Goal: Task Accomplishment & Management: Manage account settings

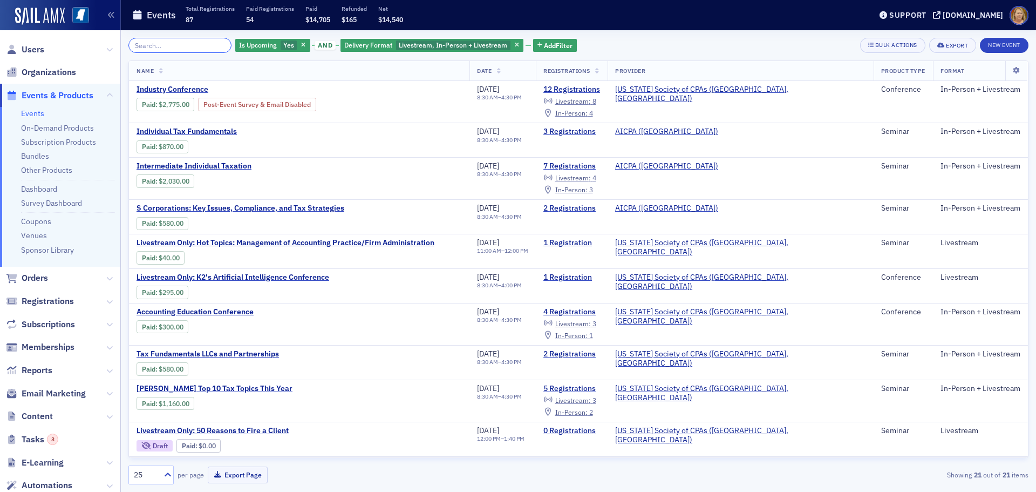
click at [182, 43] on input "search" at bounding box center [179, 45] width 103 height 15
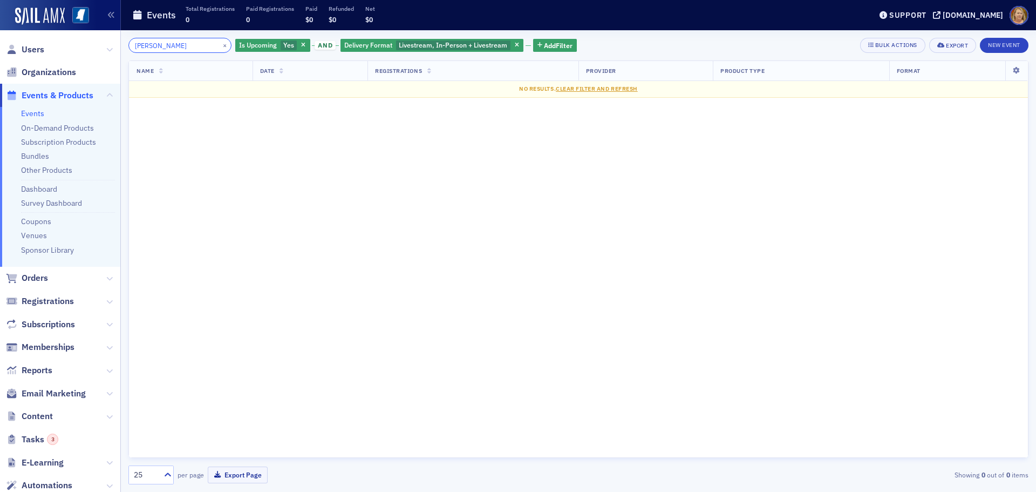
click at [194, 45] on input "andrew copeland" at bounding box center [179, 45] width 103 height 15
type input "andrew copeland"
click at [27, 45] on span "Users" at bounding box center [60, 49] width 120 height 23
click at [26, 45] on span "Users" at bounding box center [33, 50] width 23 height 12
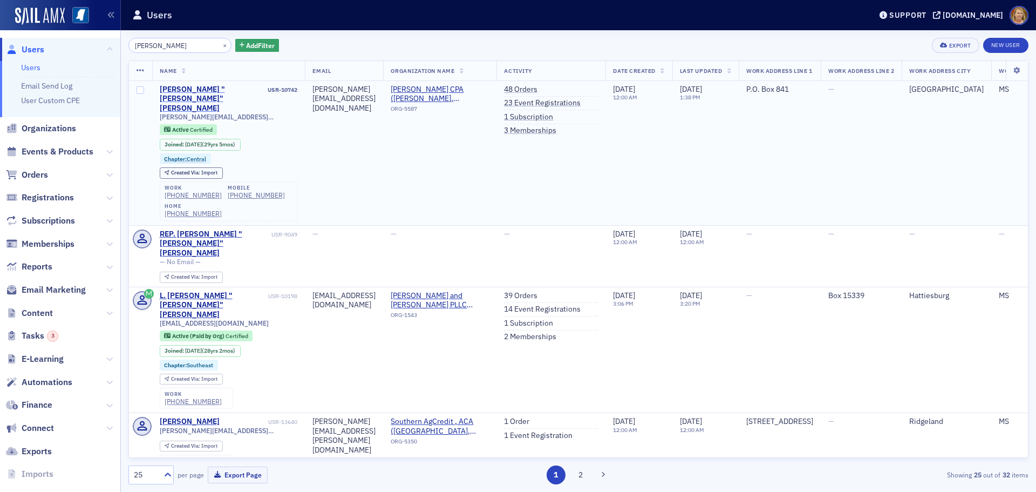
type input "andrew copeland"
click at [184, 88] on div "Andrew "Andy" Copeland" at bounding box center [213, 99] width 106 height 29
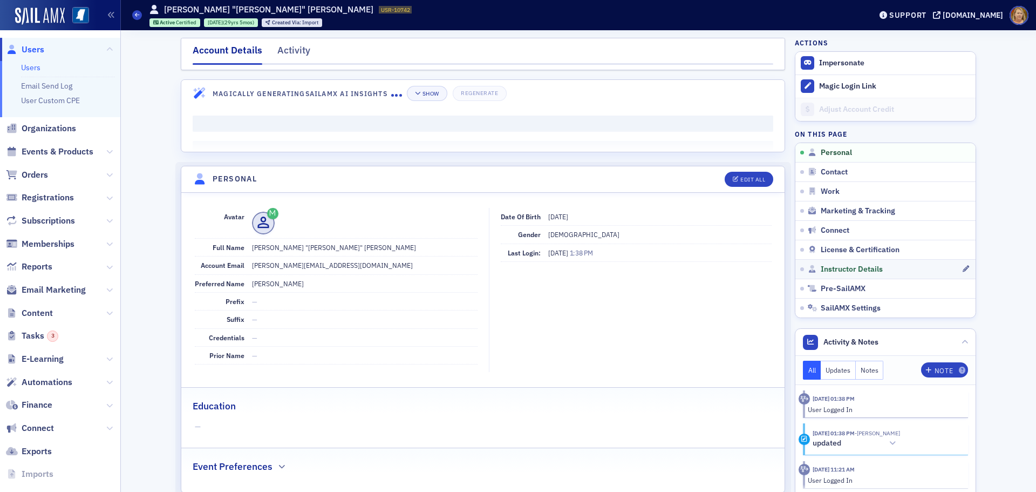
click at [833, 262] on link "Instructor Details" at bounding box center [885, 268] width 180 height 19
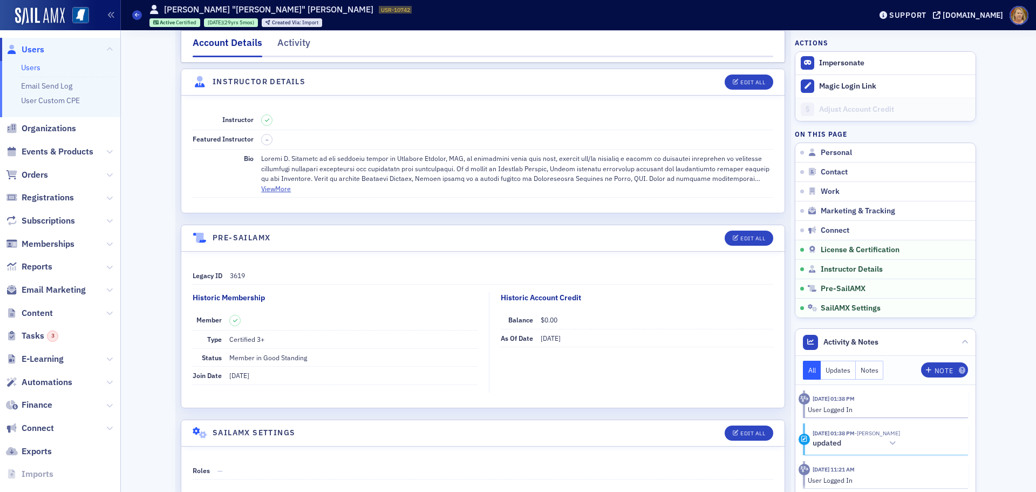
scroll to position [1916, 0]
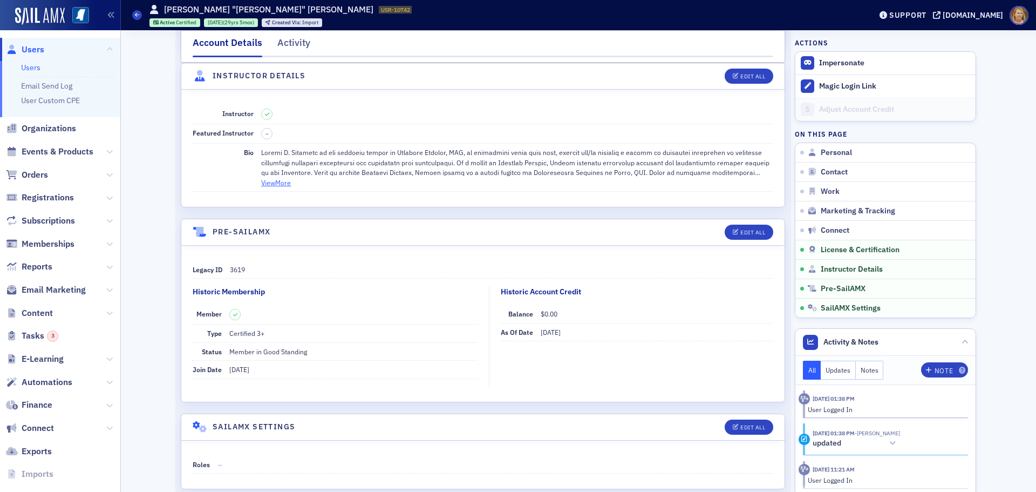
click at [274, 182] on button "View More" at bounding box center [276, 183] width 30 height 10
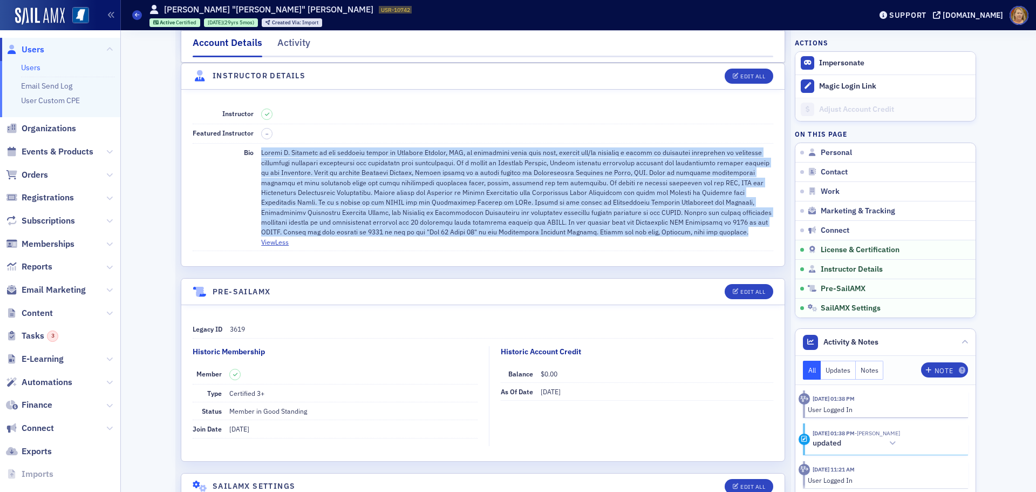
drag, startPoint x: 255, startPoint y: 154, endPoint x: 677, endPoint y: 233, distance: 429.4
click at [677, 233] on div "Bio View Less" at bounding box center [483, 197] width 581 height 107
copy div "Andrew C. Copeland is the managing member of Ironwood Capital, LLC, an investme…"
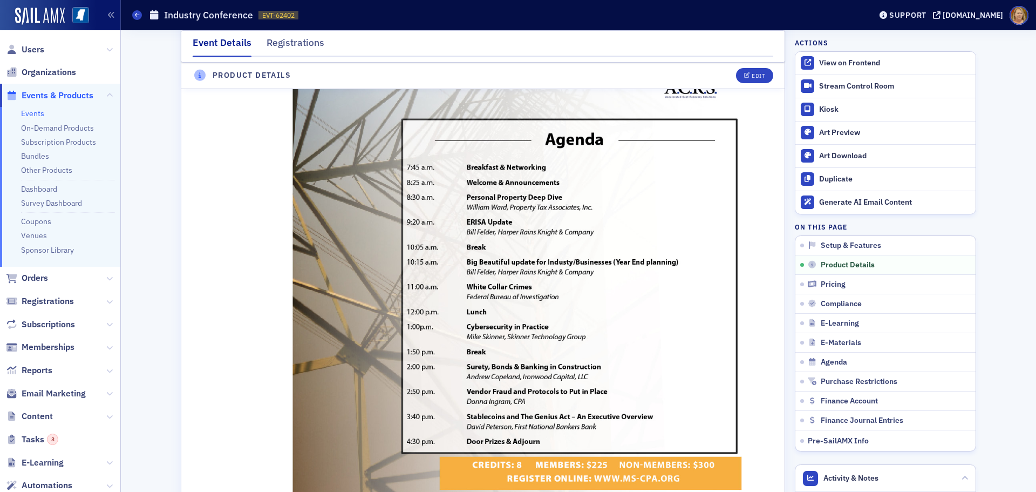
scroll to position [746, 0]
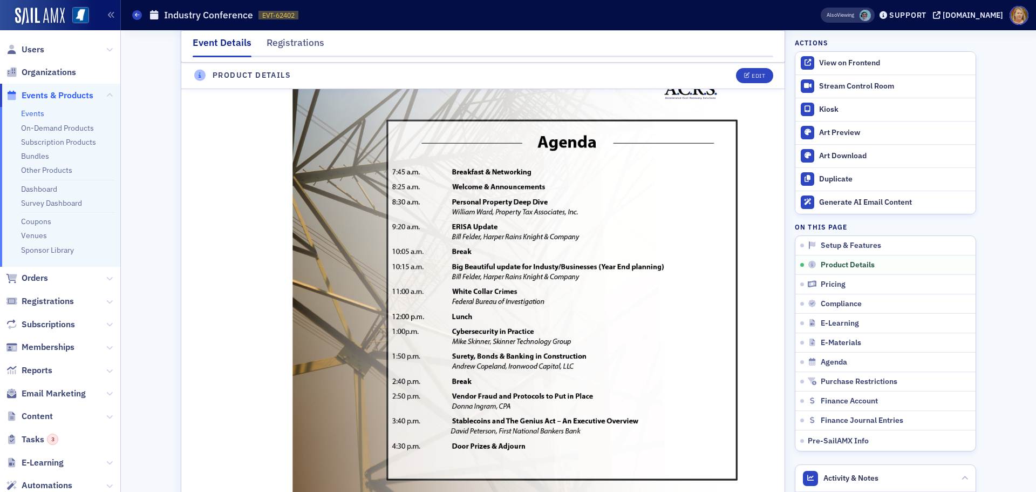
click at [55, 95] on span "Events & Products" at bounding box center [58, 96] width 72 height 12
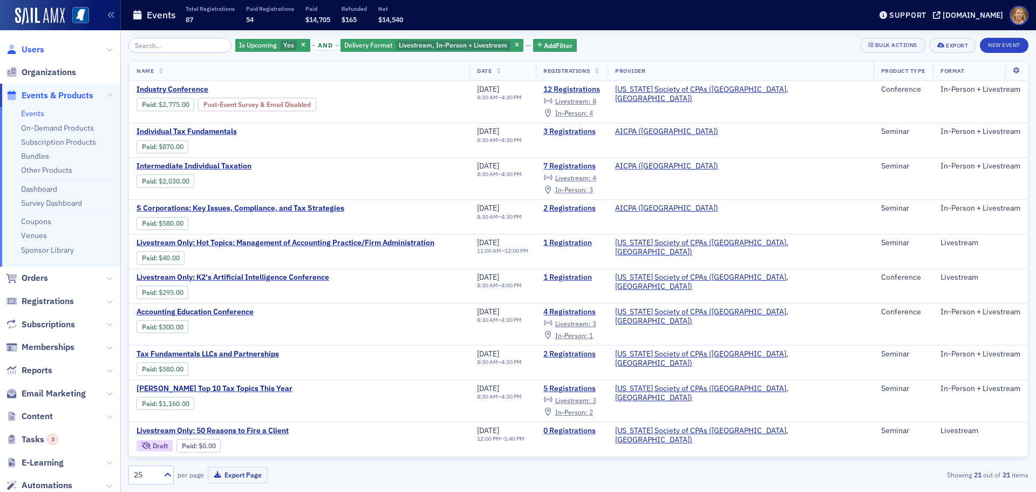
click at [33, 45] on span "Users" at bounding box center [33, 50] width 23 height 12
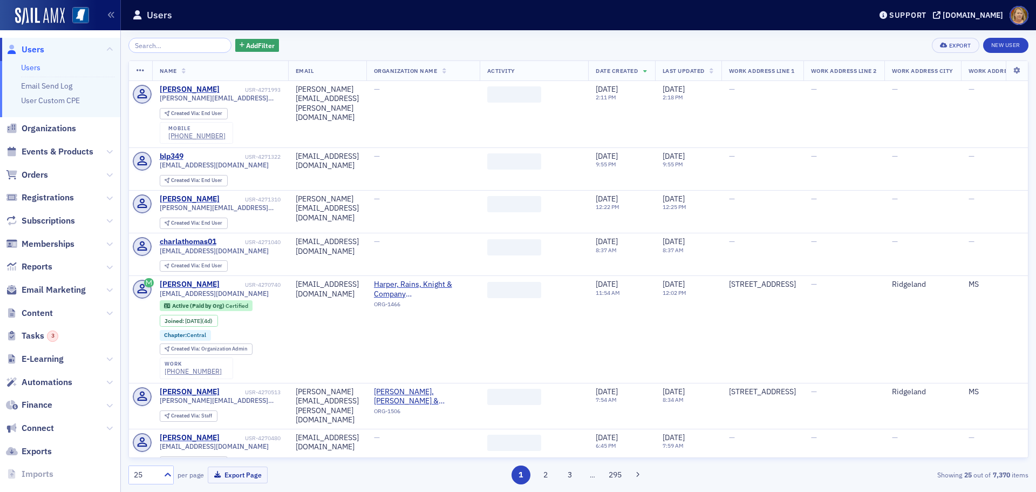
click at [135, 44] on input "search" at bounding box center [179, 45] width 103 height 15
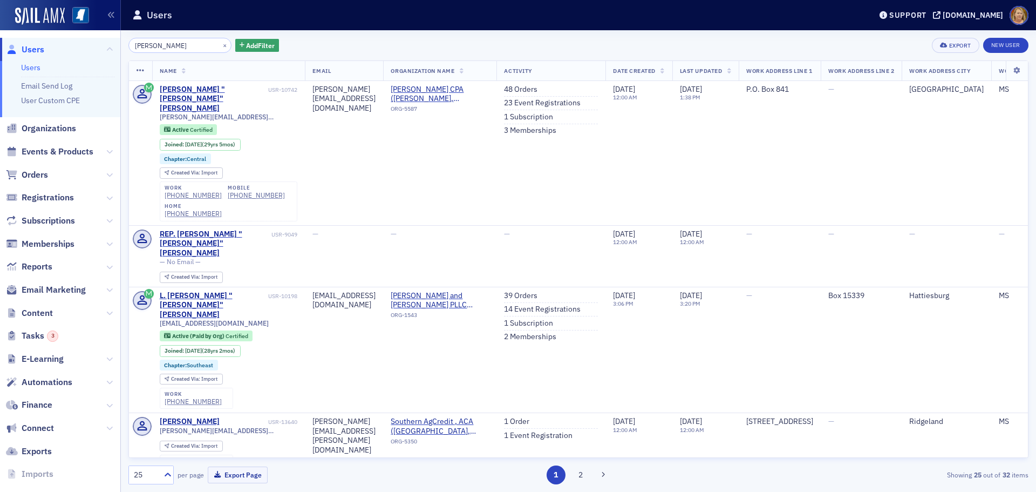
type input "andrew copeland"
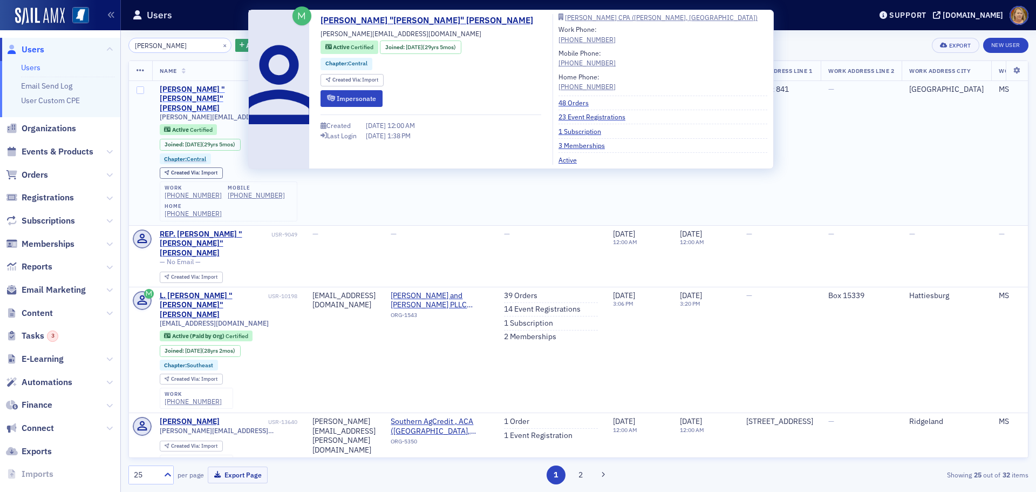
click at [163, 87] on div "Andrew "Andy" Copeland" at bounding box center [213, 99] width 106 height 29
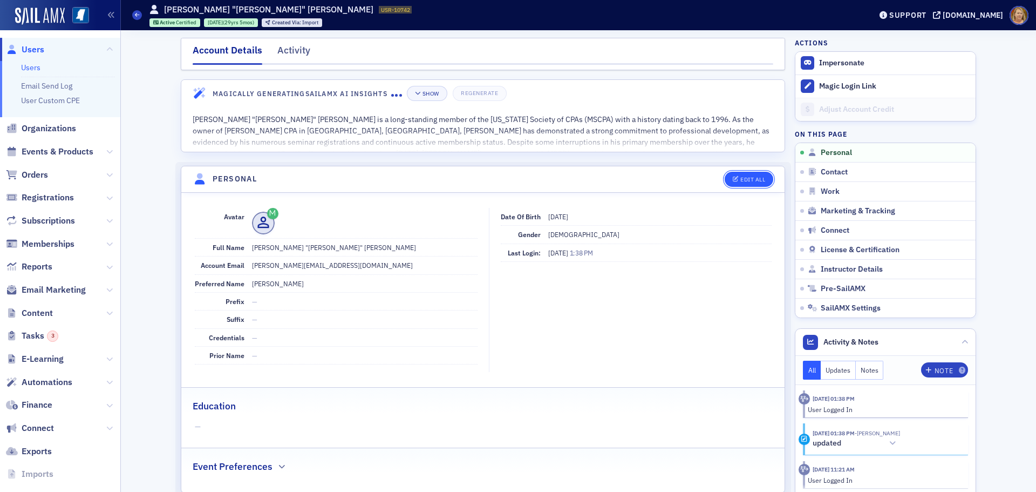
click at [741, 175] on button "Edit All" at bounding box center [749, 179] width 49 height 15
select select "US"
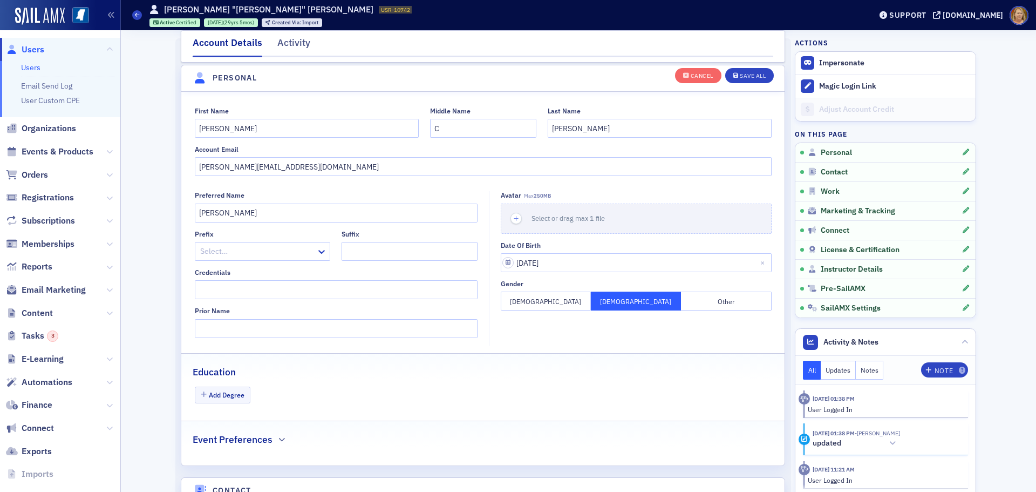
scroll to position [126, 0]
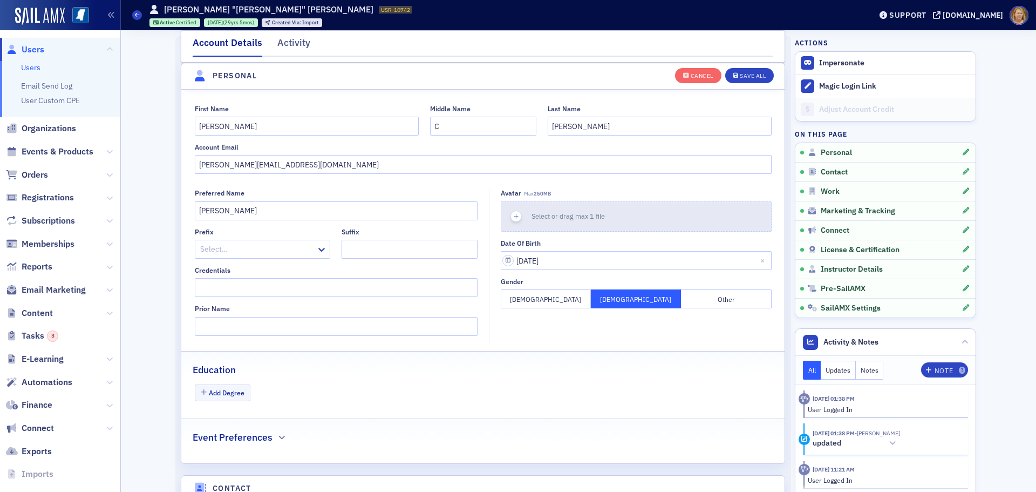
click at [514, 216] on use "button" at bounding box center [516, 216] width 5 height 5
click at [512, 214] on icon "button" at bounding box center [517, 217] width 10 height 10
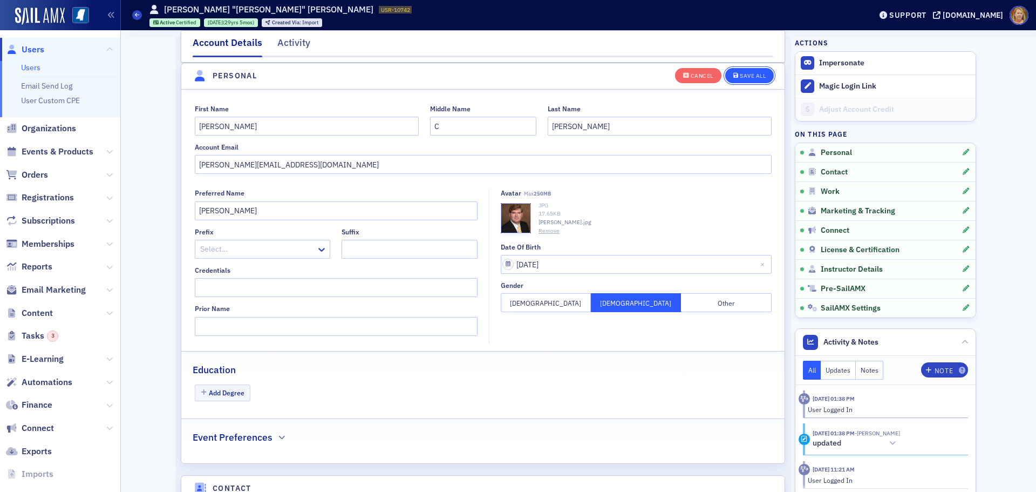
click at [752, 71] on button "Save All" at bounding box center [749, 74] width 49 height 15
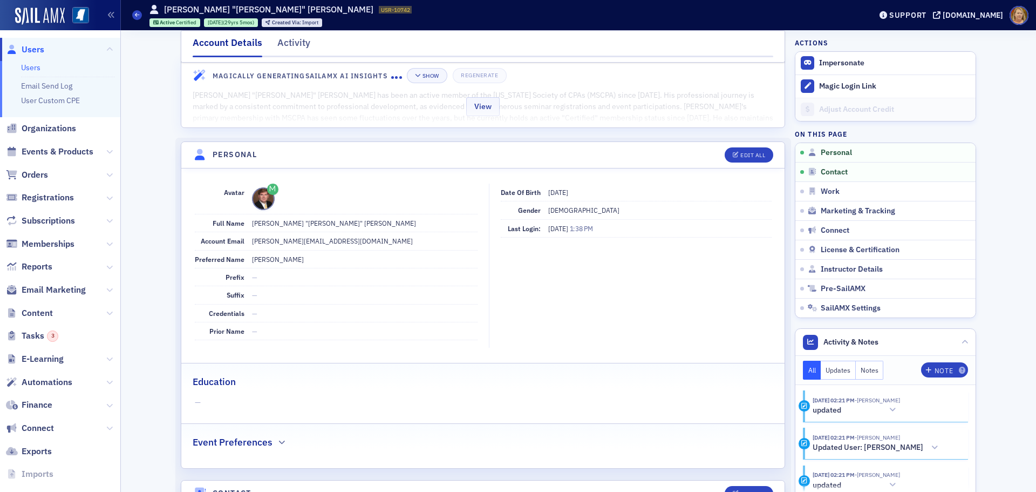
scroll to position [0, 0]
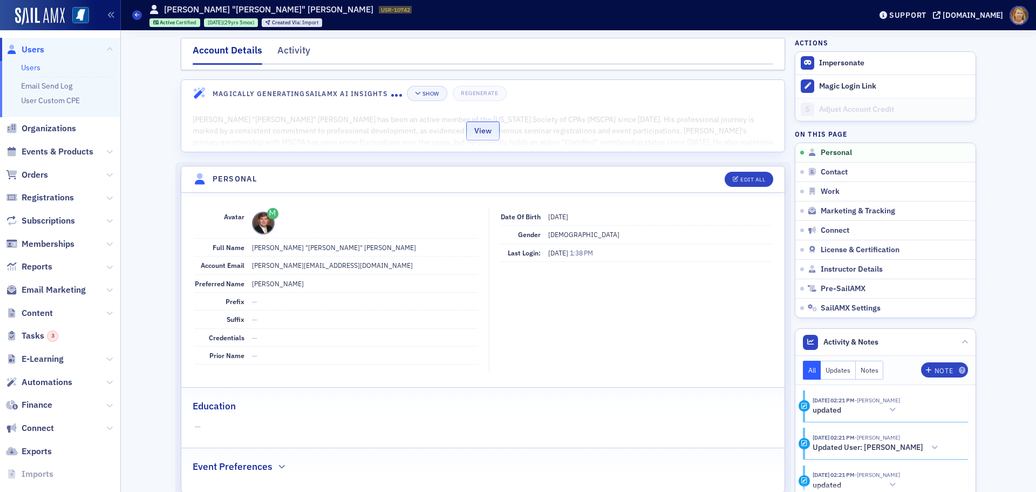
click at [472, 131] on button "View" at bounding box center [482, 130] width 33 height 19
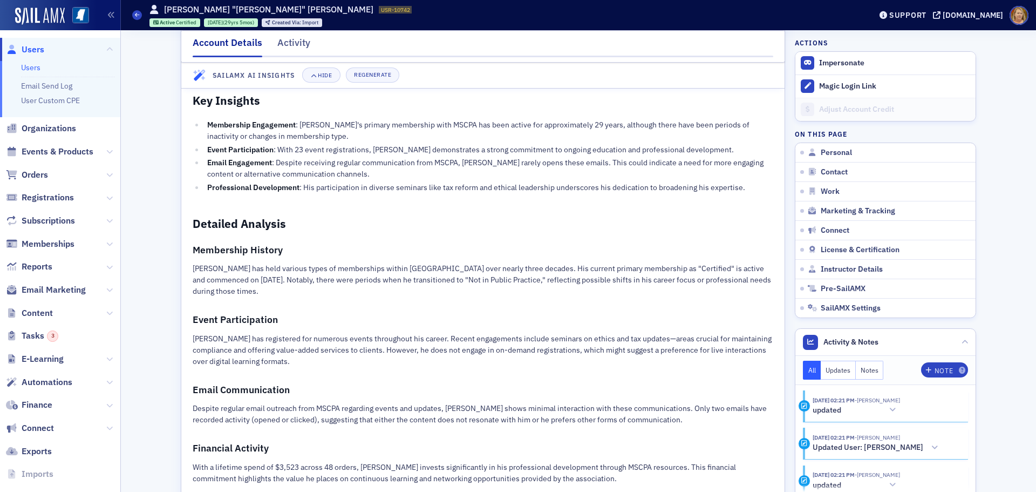
scroll to position [54, 0]
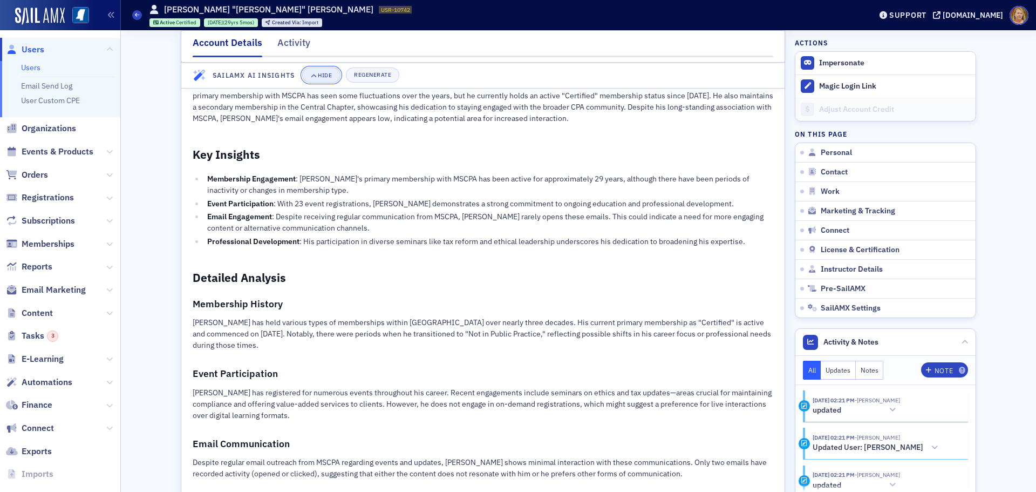
click at [323, 79] on div "Hide" at bounding box center [325, 76] width 14 height 6
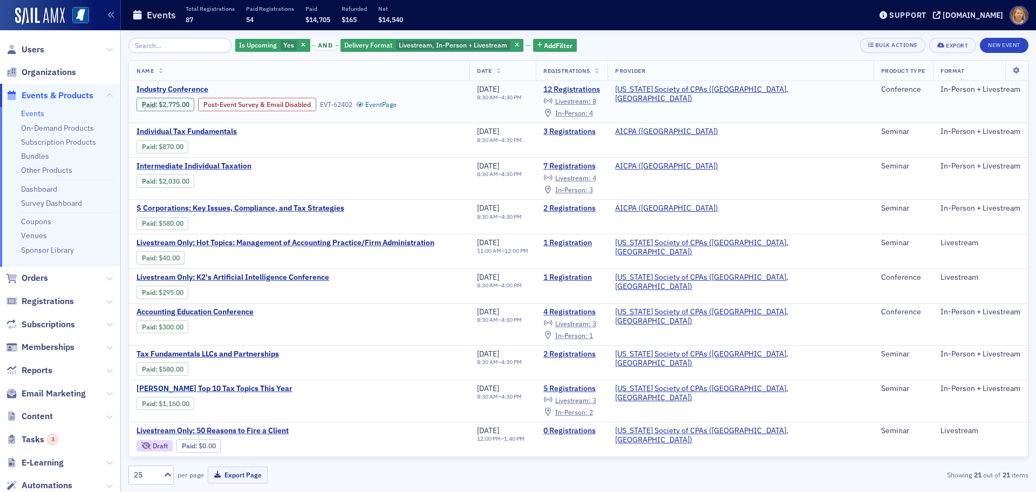
click at [191, 89] on span "Industry Conference" at bounding box center [227, 90] width 181 height 10
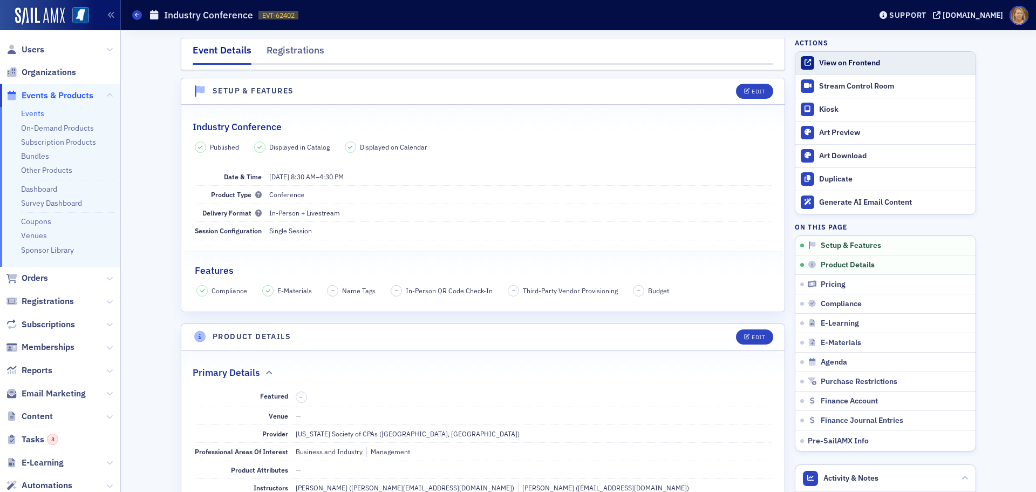
click at [836, 63] on div "View on Frontend" at bounding box center [894, 63] width 151 height 10
